Goal: Task Accomplishment & Management: Use online tool/utility

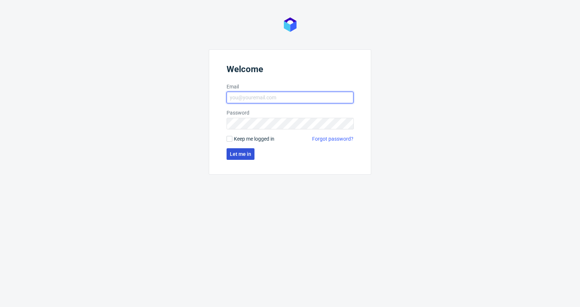
type input "[PERSON_NAME][EMAIL_ADDRESS][DOMAIN_NAME]"
click at [241, 151] on span "Let me in" at bounding box center [240, 153] width 21 height 5
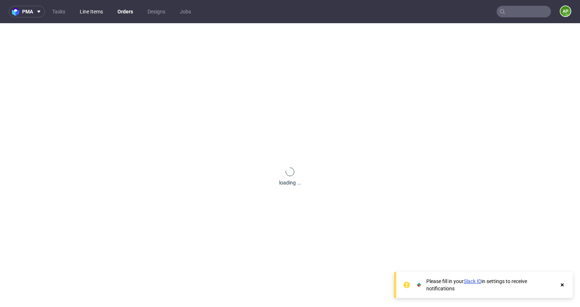
click at [96, 13] on link "Line Items" at bounding box center [91, 12] width 32 height 12
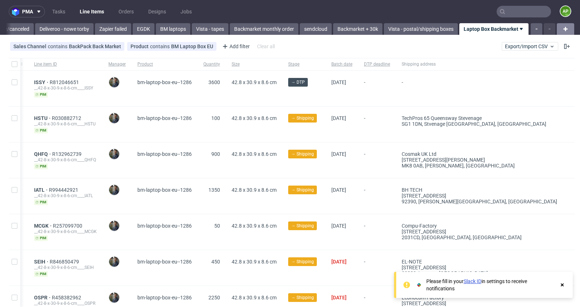
click at [561, 26] on icon at bounding box center [565, 29] width 9 height 9
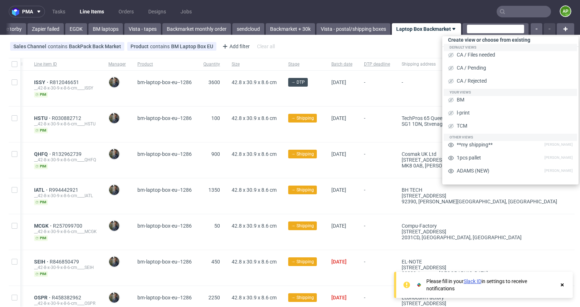
click at [405, 51] on div "Sales Channel contains BackPack Back Market Product contains BM Laptop Box EU A…" at bounding box center [290, 46] width 580 height 17
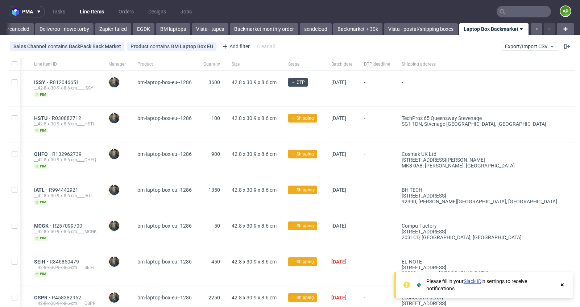
scroll to position [0, 624]
click at [174, 47] on div "Product contains BM Laptop Box EU" at bounding box center [171, 46] width 83 height 6
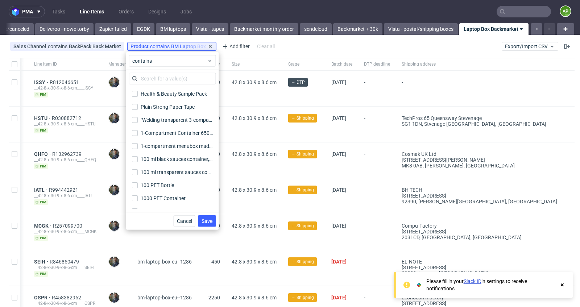
click at [157, 78] on input "text" at bounding box center [172, 79] width 87 height 12
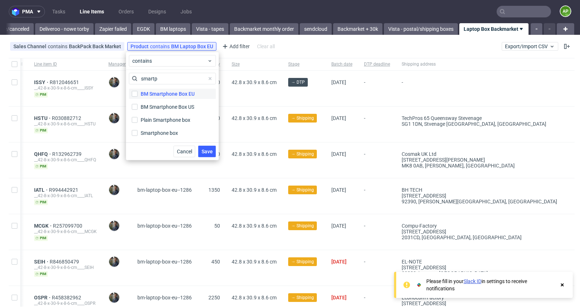
type input "smartp"
click at [172, 95] on div "BM Smartphone Box EU" at bounding box center [168, 93] width 54 height 7
click at [138, 95] on input "BM Smartphone Box EU" at bounding box center [135, 94] width 6 height 6
checkbox input "true"
click at [205, 150] on span "Save" at bounding box center [206, 151] width 11 height 5
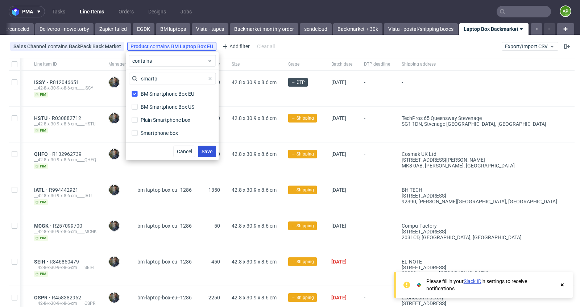
scroll to position [0, 616]
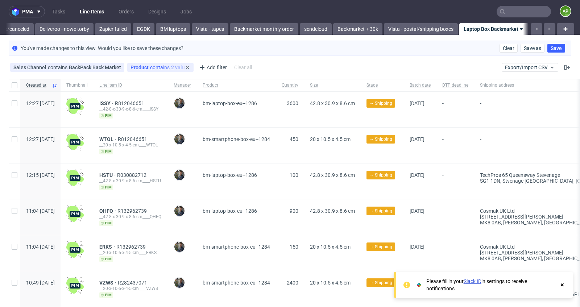
click at [160, 63] on div "Product contains 2 values BM Laptop Box EU, BM Smartphone Box EU" at bounding box center [160, 67] width 66 height 9
click at [172, 63] on div "Product contains 2 values BM Laptop Box EU, BM Smartphone Box EU" at bounding box center [160, 67] width 66 height 9
click at [173, 68] on div "Product contains 2 values" at bounding box center [160, 68] width 60 height 6
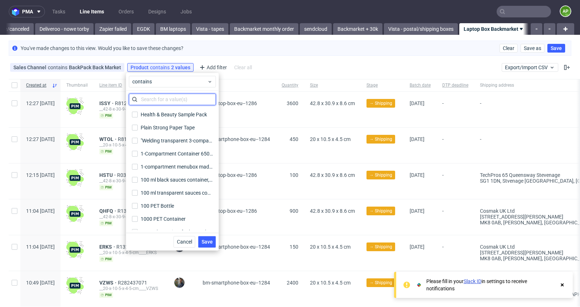
click at [173, 99] on input "text" at bounding box center [172, 99] width 87 height 12
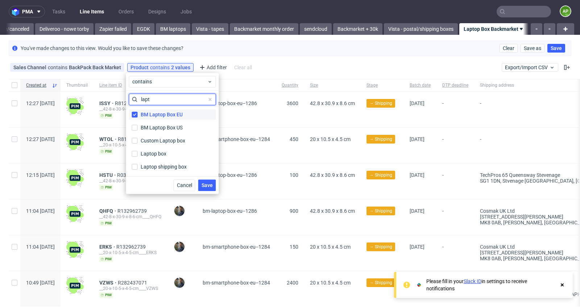
type input "lapt"
click at [159, 116] on div "BM Laptop Box EU" at bounding box center [162, 114] width 42 height 7
click at [138, 116] on input "BM Laptop Box EU" at bounding box center [135, 115] width 6 height 6
checkbox input "false"
click at [209, 186] on span "Save" at bounding box center [206, 185] width 11 height 5
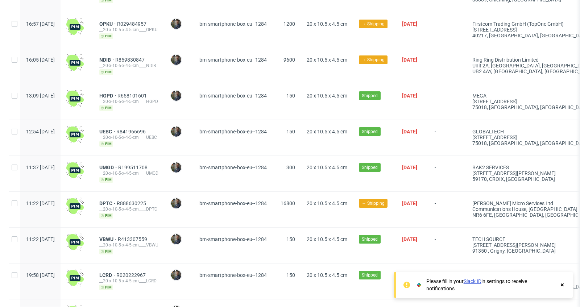
scroll to position [874, 0]
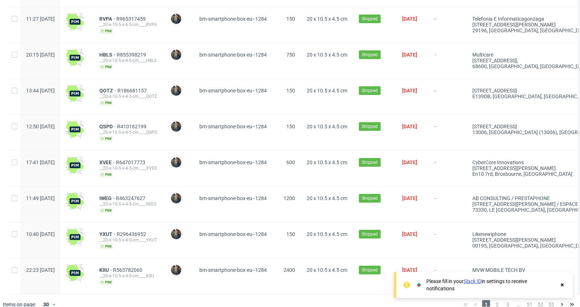
click at [563, 283] on icon at bounding box center [562, 285] width 7 height 6
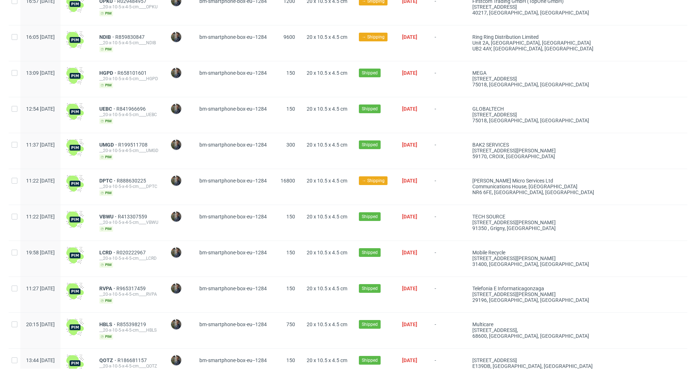
scroll to position [809, 0]
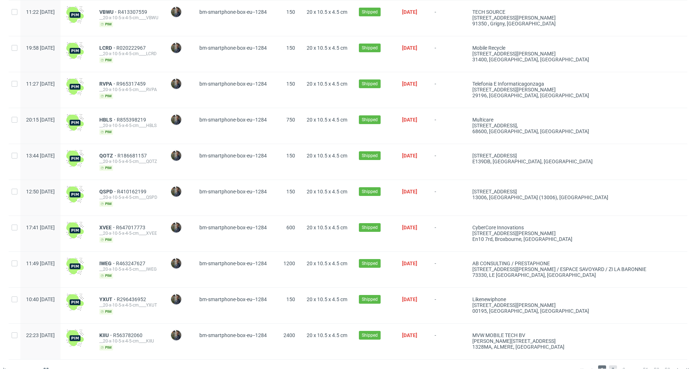
click at [579, 307] on span "2" at bounding box center [613, 369] width 8 height 9
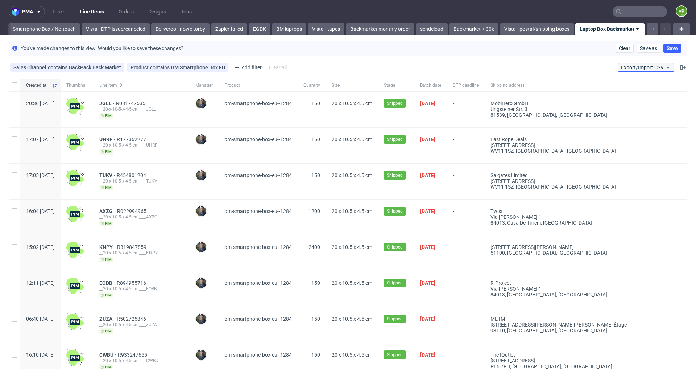
click at [579, 67] on span "Export/Import CSV" at bounding box center [646, 68] width 50 height 6
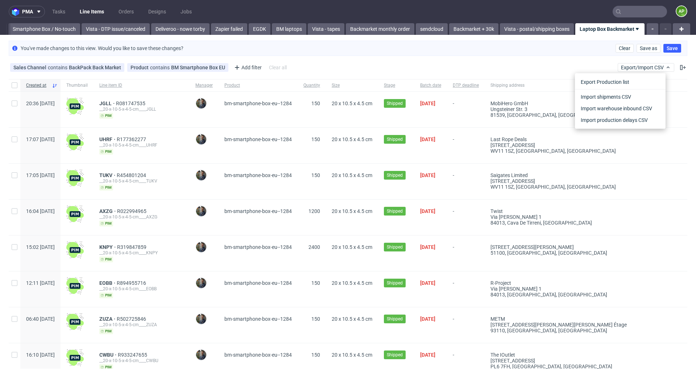
click at [396, 65] on div "Sales Channel contains BackPack Back Market Product contains BM Smartphone Box …" at bounding box center [348, 67] width 696 height 17
click at [37, 83] on span "Created at" at bounding box center [37, 85] width 23 height 6
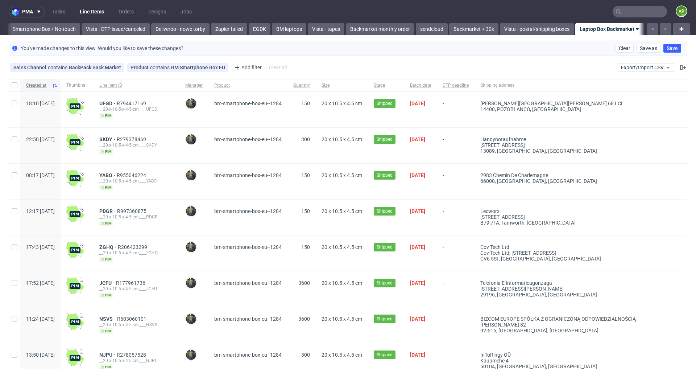
click at [34, 86] on span "Created at" at bounding box center [37, 85] width 23 height 6
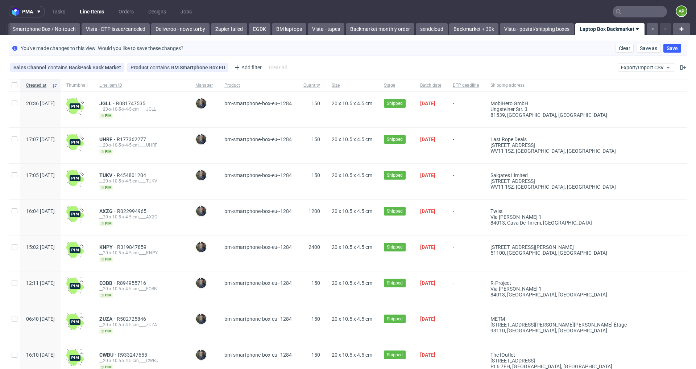
scroll to position [0, 509]
click at [246, 66] on div "Add filter" at bounding box center [247, 68] width 32 height 12
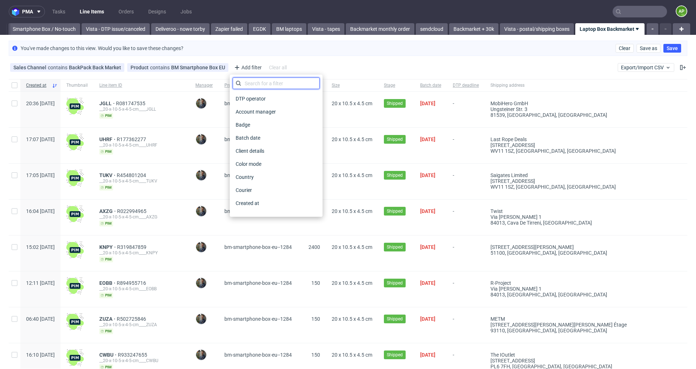
click at [250, 86] on input "text" at bounding box center [276, 84] width 87 height 12
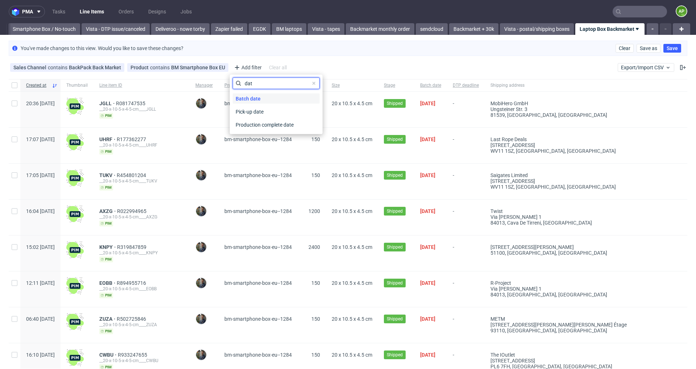
type input "dat"
click at [267, 99] on div "Batch date" at bounding box center [276, 98] width 87 height 10
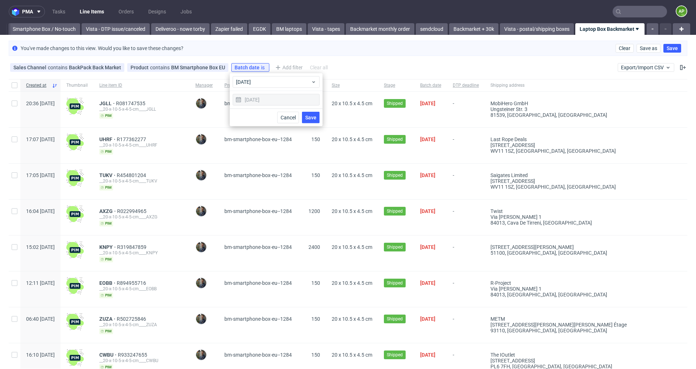
click at [290, 101] on div "[DATE]" at bounding box center [276, 100] width 87 height 12
click at [295, 84] on span "[DATE]" at bounding box center [273, 81] width 75 height 7
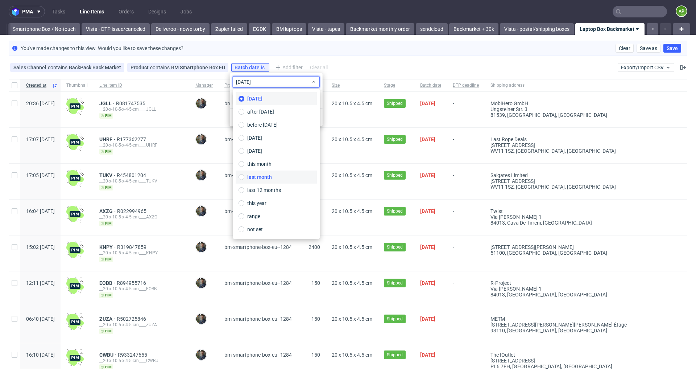
click at [275, 174] on label "last month" at bounding box center [276, 176] width 81 height 13
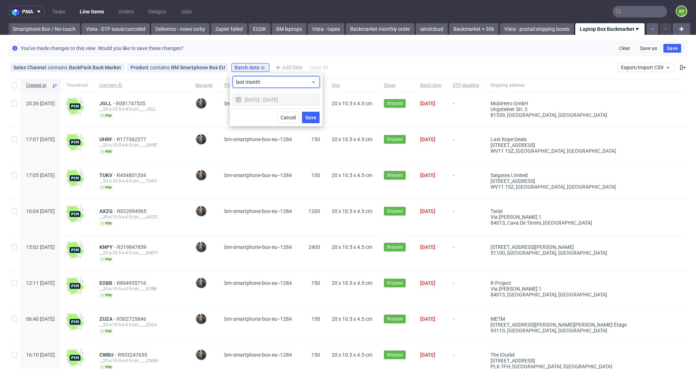
click at [303, 79] on span "last month" at bounding box center [273, 81] width 75 height 7
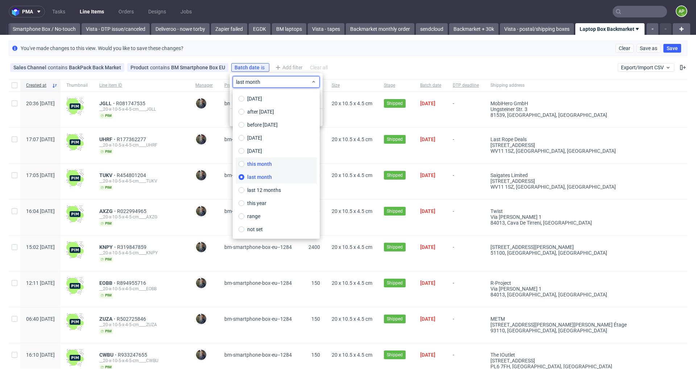
click at [278, 164] on label "this month" at bounding box center [276, 163] width 81 height 13
type input "[DATE] - [DATE]"
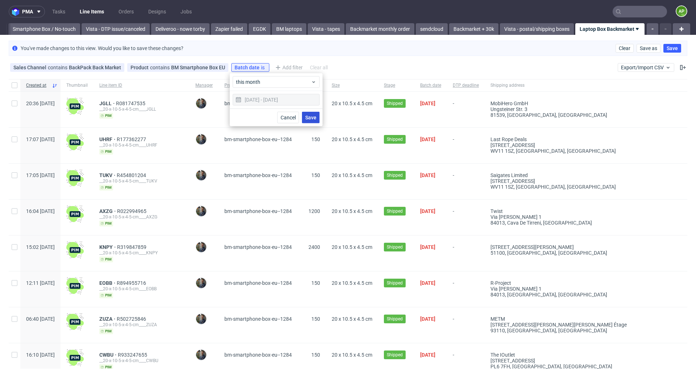
click at [308, 116] on span "Save" at bounding box center [310, 117] width 11 height 5
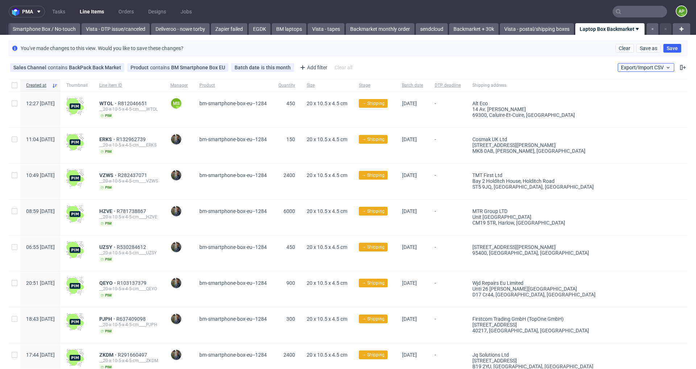
click at [579, 69] on span "Export/Import CSV" at bounding box center [646, 68] width 50 height 6
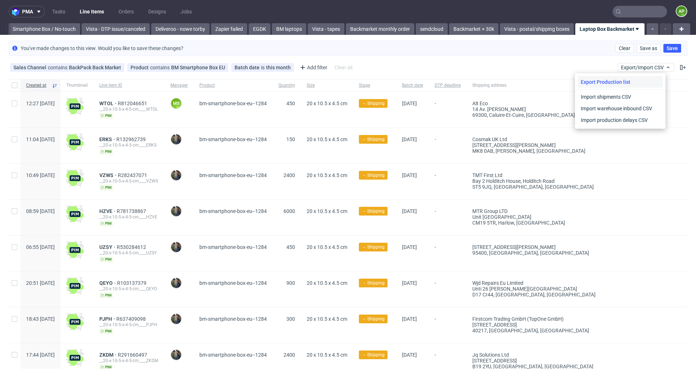
click at [579, 82] on div "Export Production list" at bounding box center [620, 82] width 85 height 12
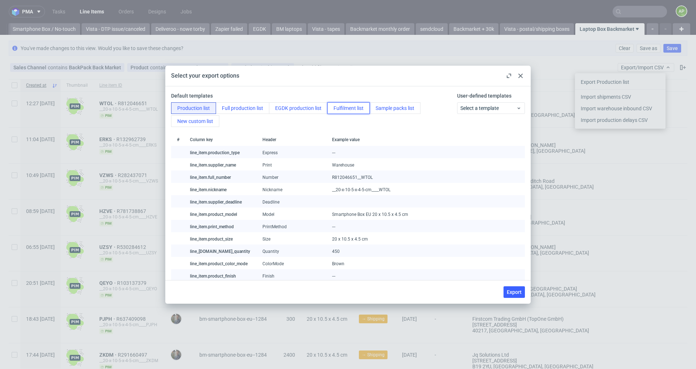
click at [342, 107] on button "Fulfilment list" at bounding box center [348, 108] width 42 height 12
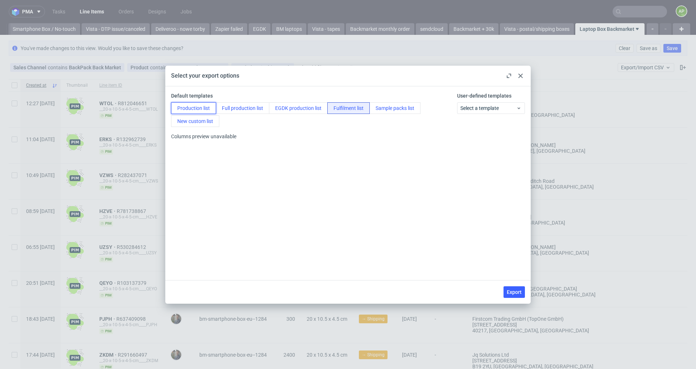
click at [192, 108] on button "Production list" at bounding box center [193, 108] width 45 height 12
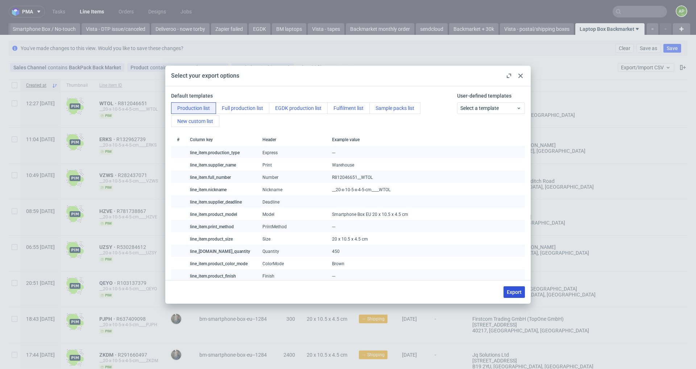
click at [514, 292] on span "Export" at bounding box center [514, 291] width 15 height 5
